Goal: Task Accomplishment & Management: Use online tool/utility

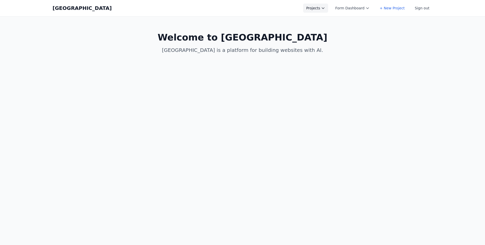
drag, startPoint x: 339, startPoint y: 5, endPoint x: 332, endPoint y: 7, distance: 7.3
click at [335, 6] on div "Projects Form Dashboard + New Project Sign out" at bounding box center [367, 8] width 129 height 9
click at [328, 7] on button "Projects" at bounding box center [315, 8] width 25 height 9
click at [326, 20] on link "Hive mind test" at bounding box center [331, 20] width 57 height 9
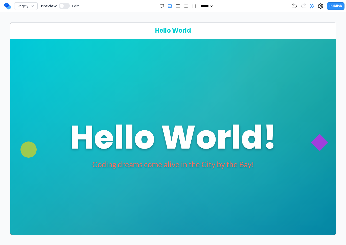
click at [8, 8] on circle at bounding box center [8, 7] width 5 height 5
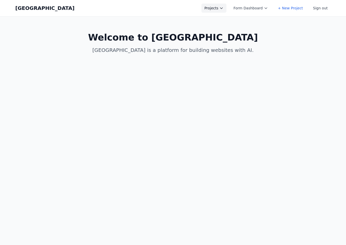
click at [220, 7] on button "Projects" at bounding box center [213, 8] width 25 height 9
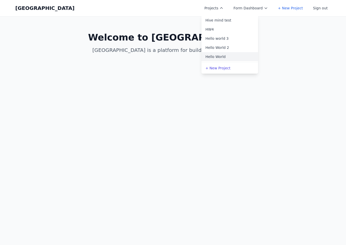
click at [222, 57] on link "Hello World" at bounding box center [229, 56] width 57 height 9
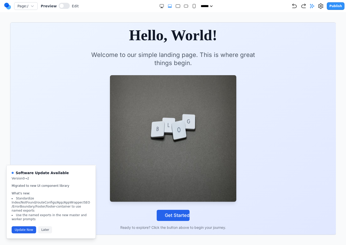
scroll to position [31, 0]
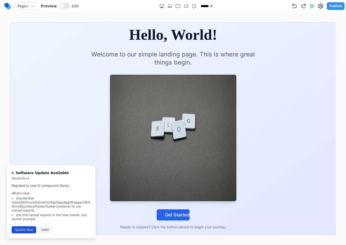
click at [15, 230] on button "Update Now" at bounding box center [24, 229] width 25 height 7
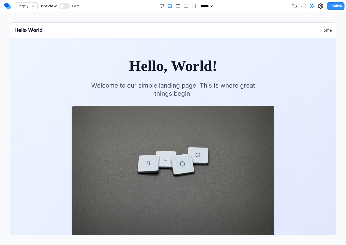
click at [295, 129] on section "Hello, World! Welcome to our simple landing page. This is where great things be…" at bounding box center [172, 163] width 325 height 251
